Goal: Navigation & Orientation: Find specific page/section

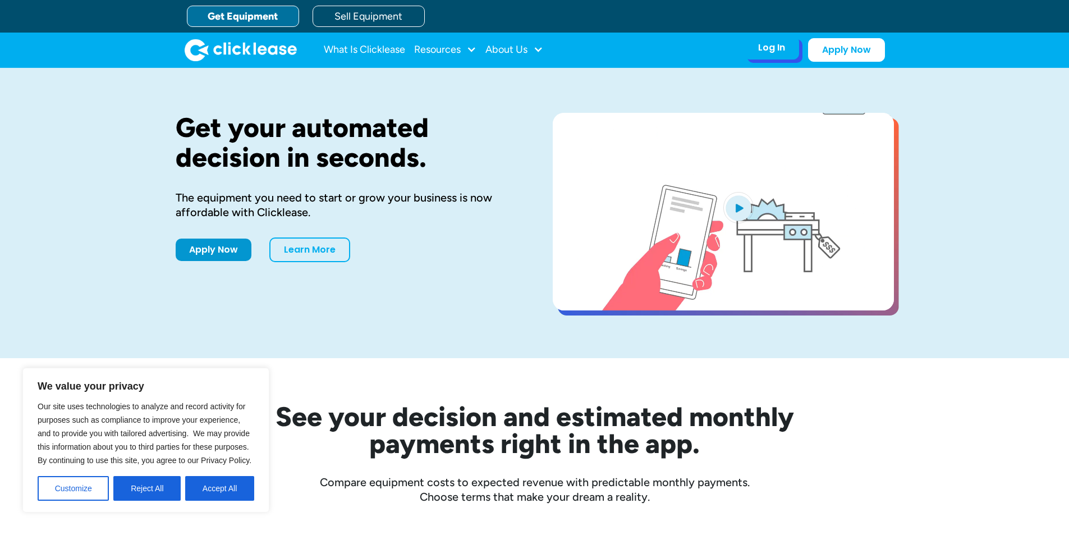
click at [772, 47] on div "Log In" at bounding box center [771, 47] width 27 height 11
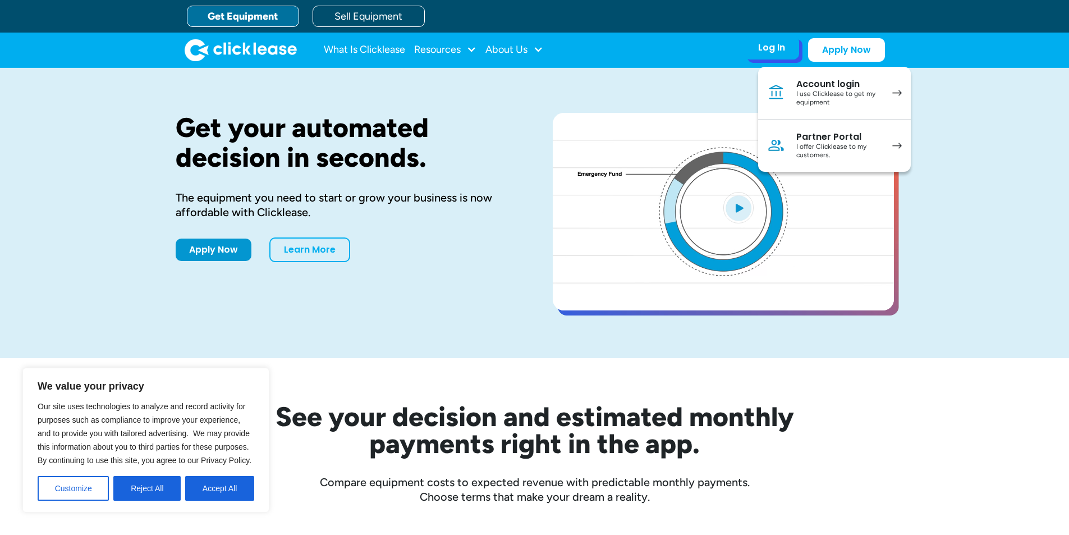
click at [769, 46] on div "Log In" at bounding box center [771, 47] width 27 height 11
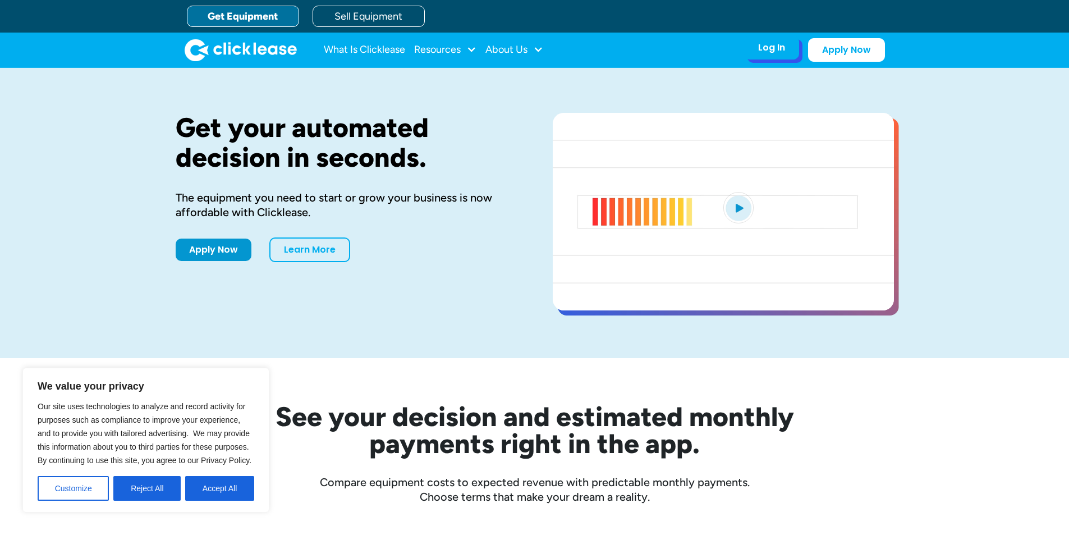
click at [777, 49] on div "Log In" at bounding box center [771, 47] width 27 height 11
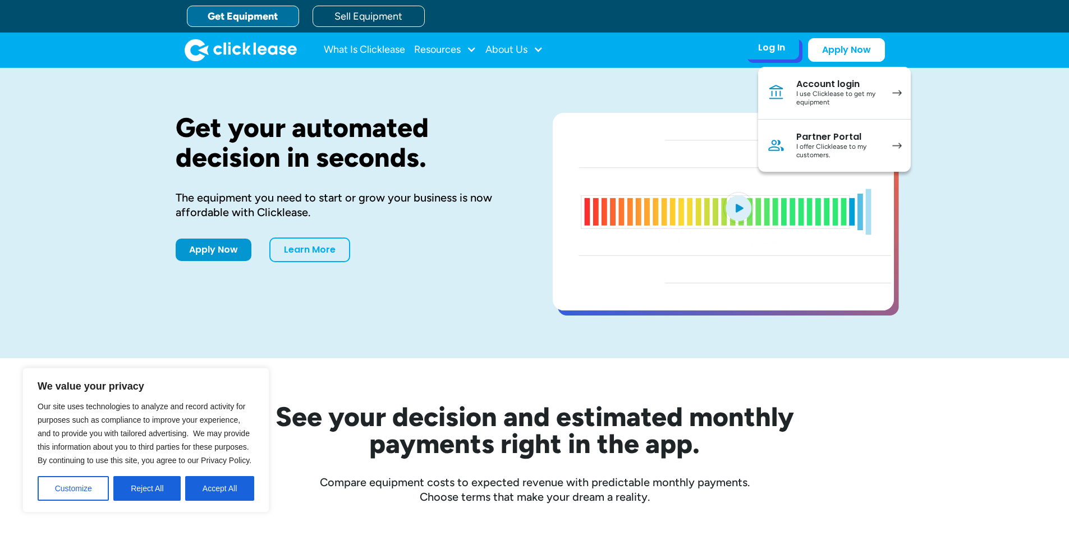
click at [771, 48] on div "Log In" at bounding box center [771, 47] width 27 height 11
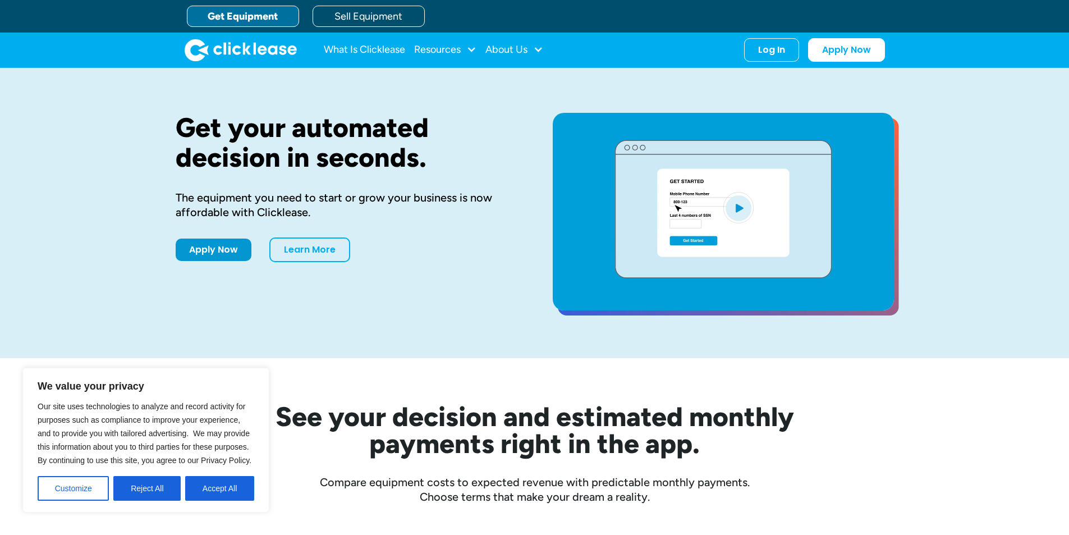
click at [216, 486] on button "Accept All" at bounding box center [219, 488] width 69 height 25
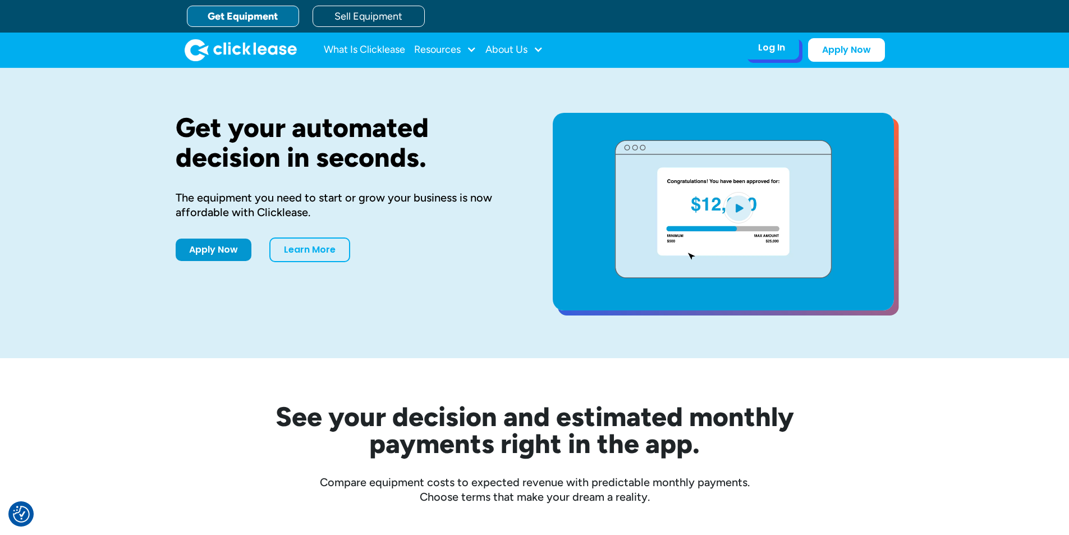
click at [775, 48] on div "Log In" at bounding box center [771, 47] width 27 height 11
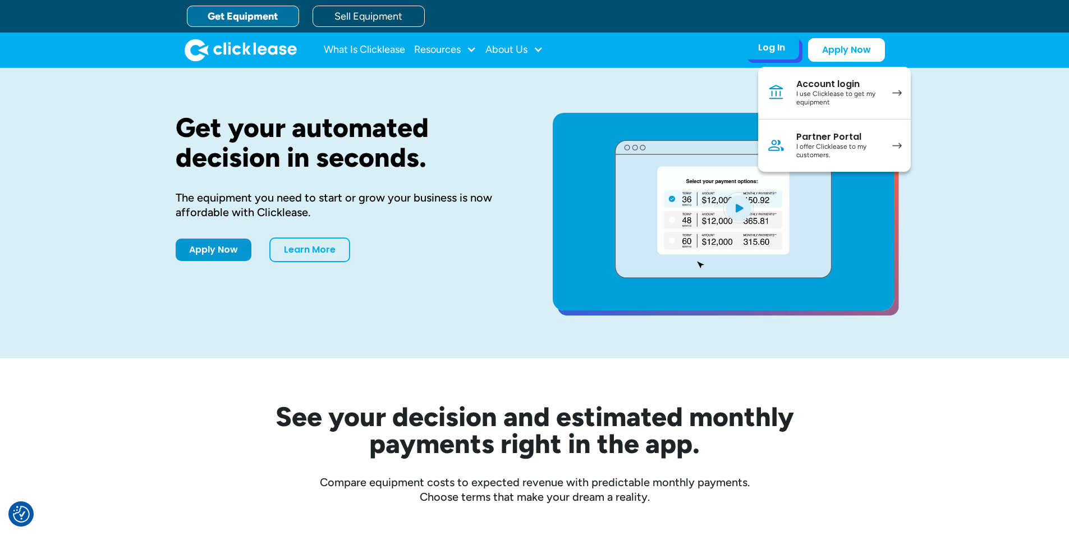
click at [814, 85] on div "Account login" at bounding box center [839, 84] width 85 height 11
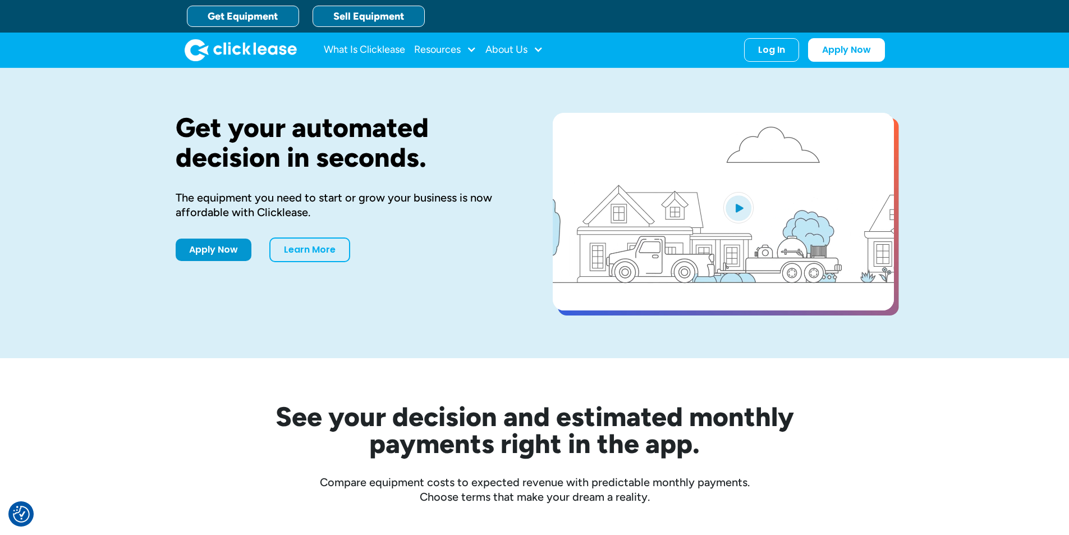
click at [377, 14] on link "Sell Equipment" at bounding box center [369, 16] width 112 height 21
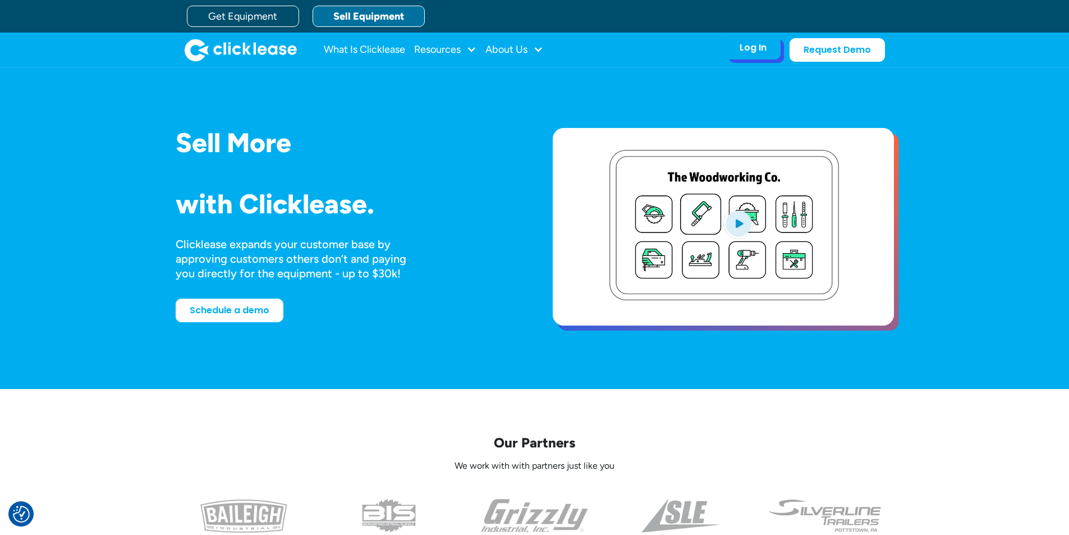
click at [743, 49] on div "Log In" at bounding box center [753, 47] width 27 height 11
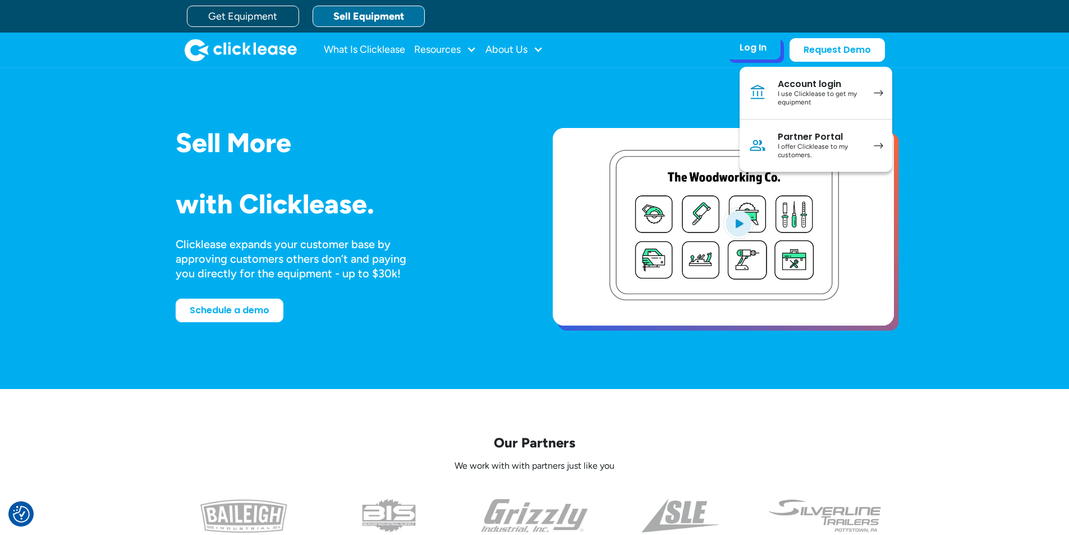
click at [808, 136] on div "Partner Portal" at bounding box center [820, 136] width 85 height 11
